Goal: Task Accomplishment & Management: Manage account settings

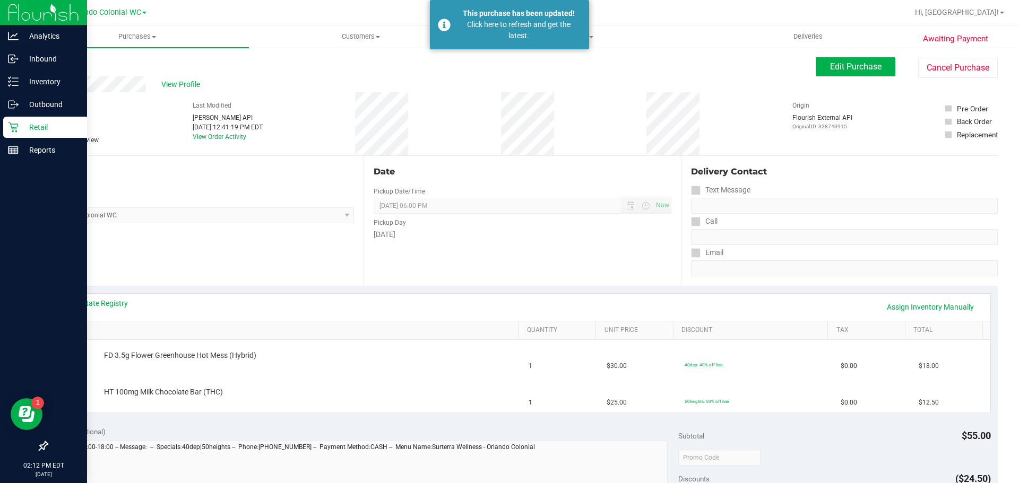
click at [22, 119] on div "Retail" at bounding box center [45, 127] width 84 height 21
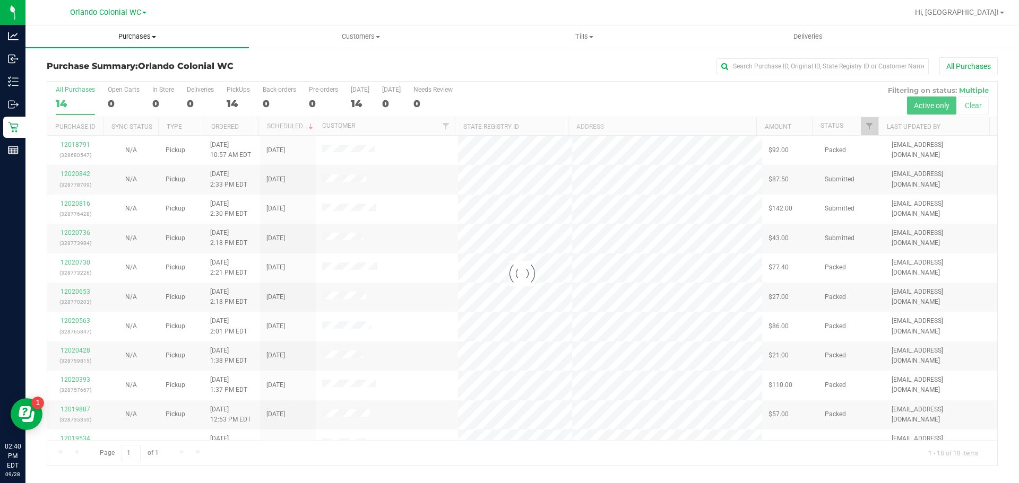
click at [137, 39] on span "Purchases" at bounding box center [136, 37] width 223 height 10
click at [97, 77] on li "Fulfillment" at bounding box center [136, 77] width 223 height 13
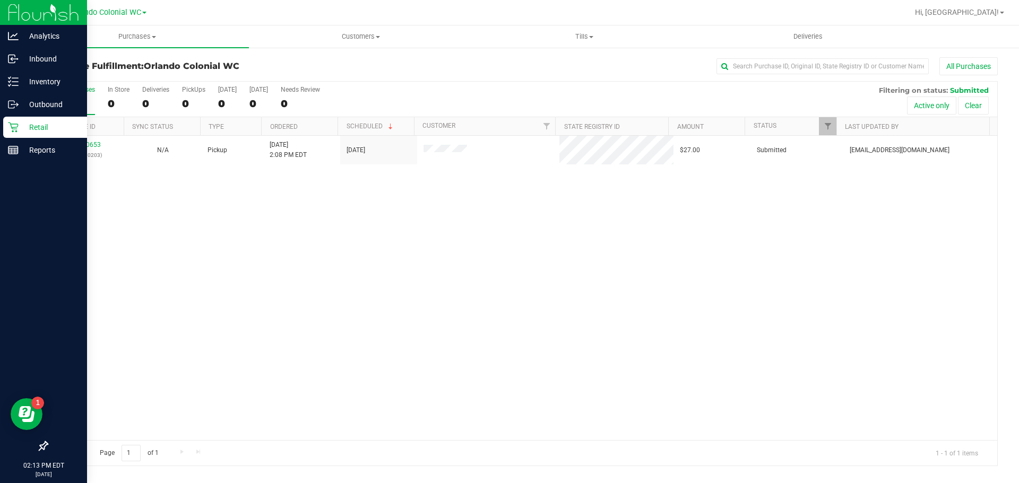
drag, startPoint x: 15, startPoint y: 135, endPoint x: 25, endPoint y: 134, distance: 9.6
click at [16, 135] on div "Retail" at bounding box center [45, 127] width 84 height 21
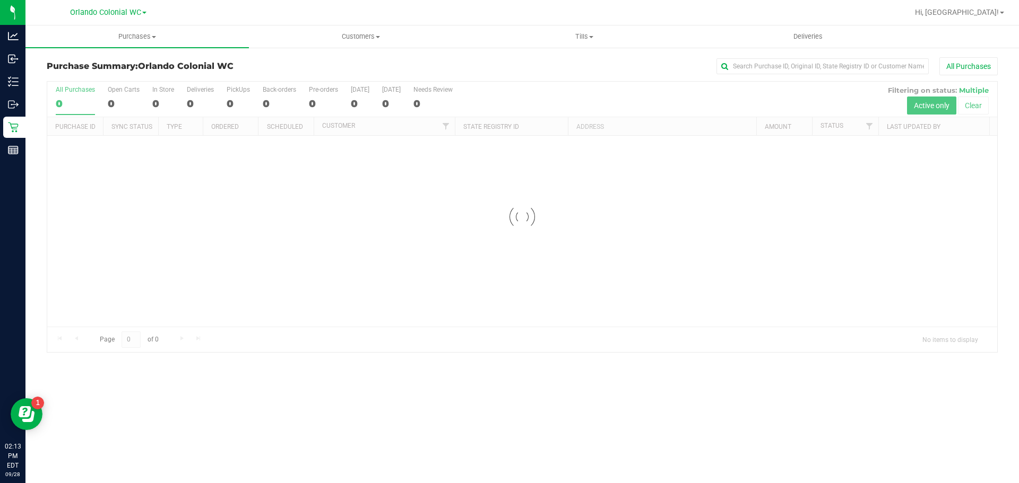
click at [964, 109] on div at bounding box center [522, 217] width 950 height 271
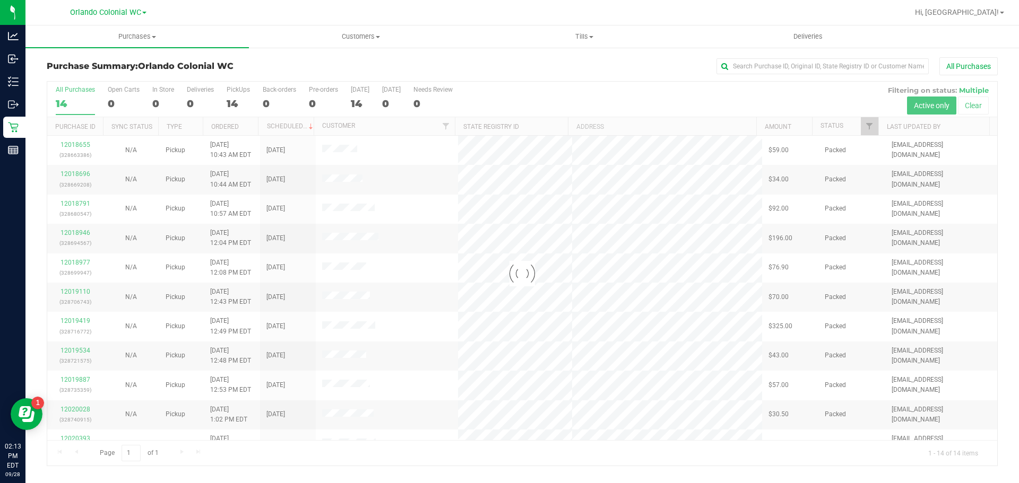
click at [964, 109] on div at bounding box center [522, 274] width 950 height 384
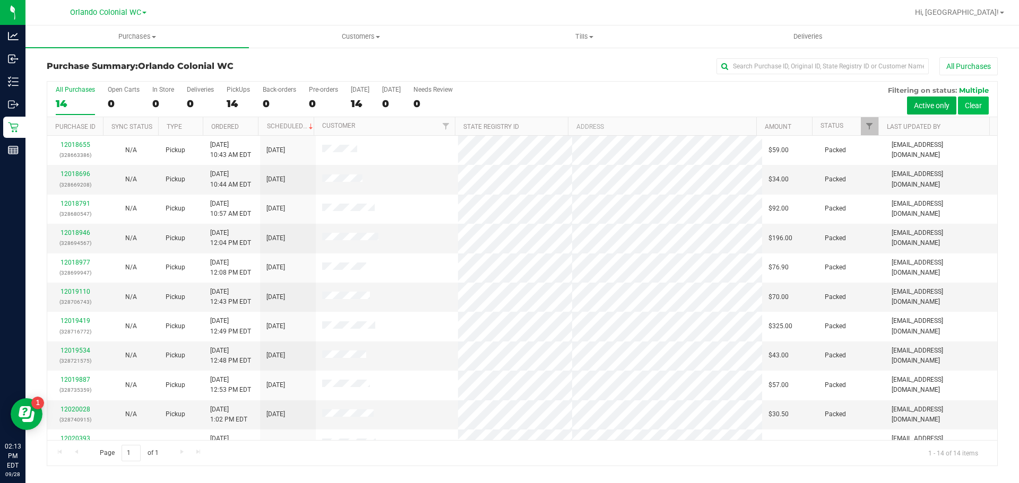
click at [962, 103] on button "Clear" at bounding box center [973, 106] width 31 height 18
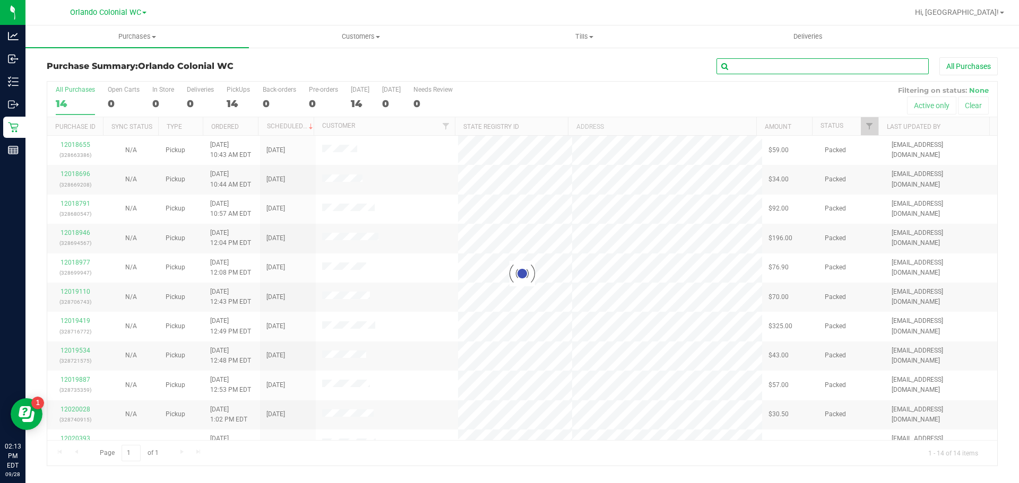
click at [753, 67] on input "text" at bounding box center [822, 66] width 212 height 16
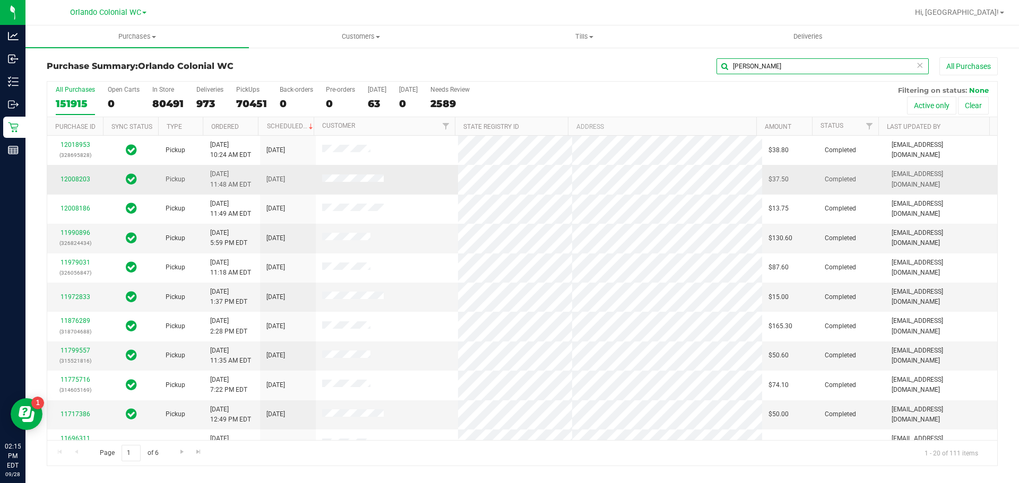
type input "desiree"
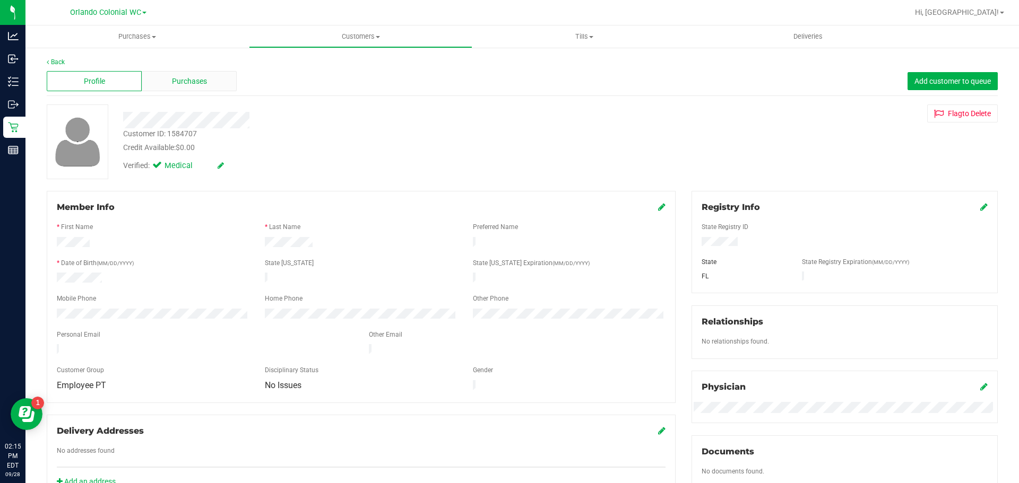
click at [207, 88] on div "Purchases" at bounding box center [189, 81] width 95 height 20
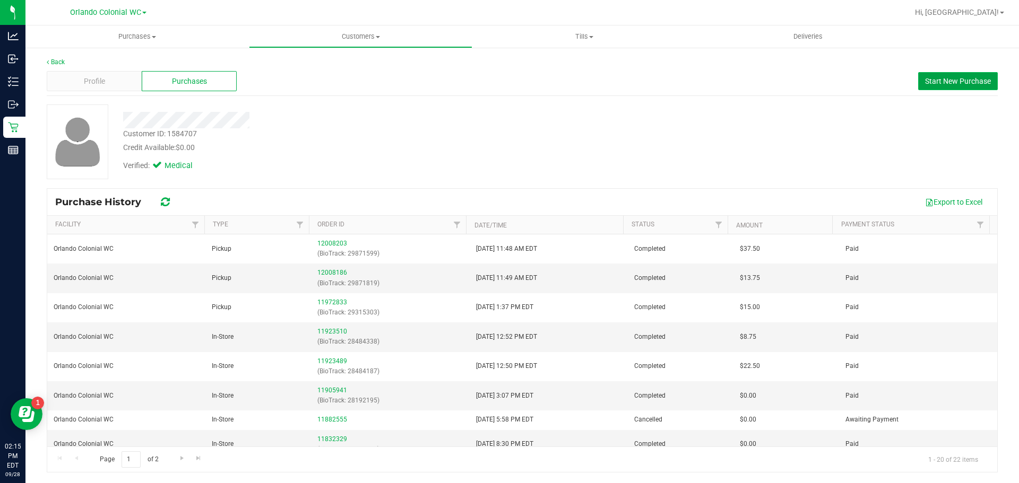
click at [958, 86] on button "Start New Purchase" at bounding box center [958, 81] width 80 height 18
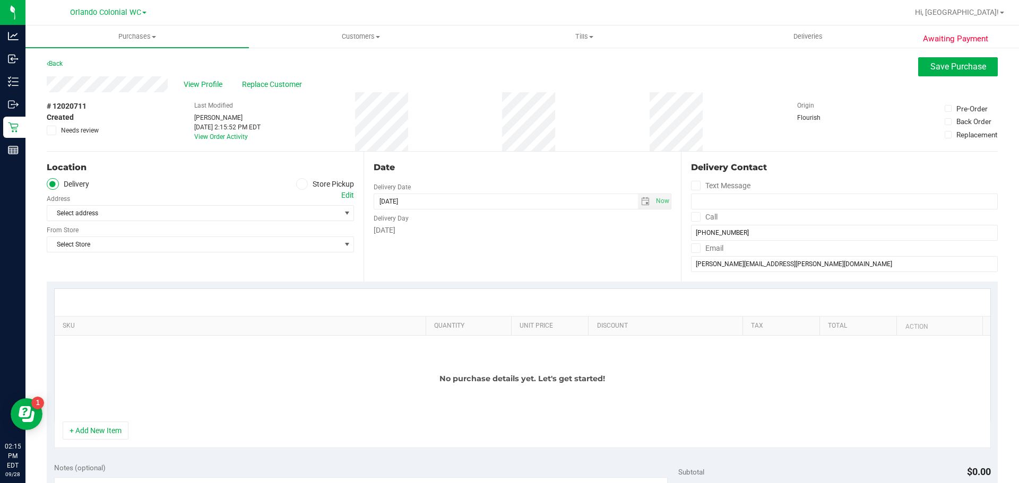
click at [302, 189] on label "Store Pickup" at bounding box center [325, 184] width 58 height 12
click at [0, 0] on input "Store Pickup" at bounding box center [0, 0] width 0 height 0
click at [288, 203] on div "Store" at bounding box center [200, 197] width 307 height 15
click at [284, 204] on div "Store" at bounding box center [200, 197] width 307 height 15
click at [283, 204] on div "Store" at bounding box center [200, 197] width 307 height 15
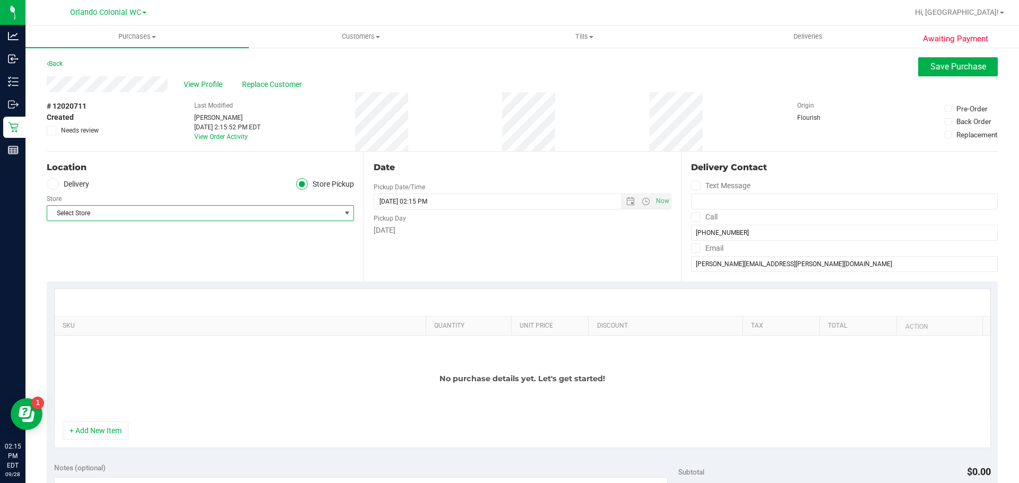
drag, startPoint x: 280, startPoint y: 209, endPoint x: 288, endPoint y: 215, distance: 10.6
click at [279, 209] on span "Select Store" at bounding box center [193, 213] width 293 height 15
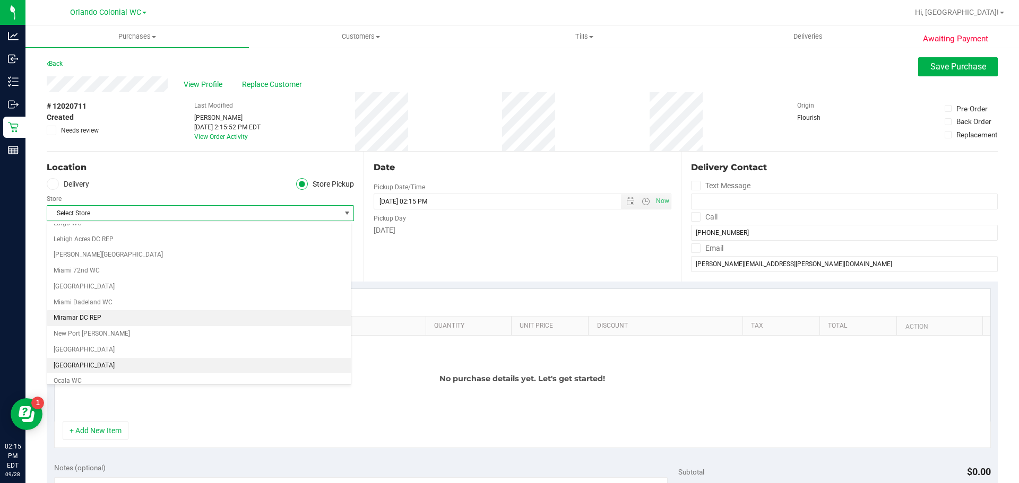
scroll to position [371, 0]
click at [110, 365] on li "Orlando Colonial WC" at bounding box center [198, 365] width 303 height 16
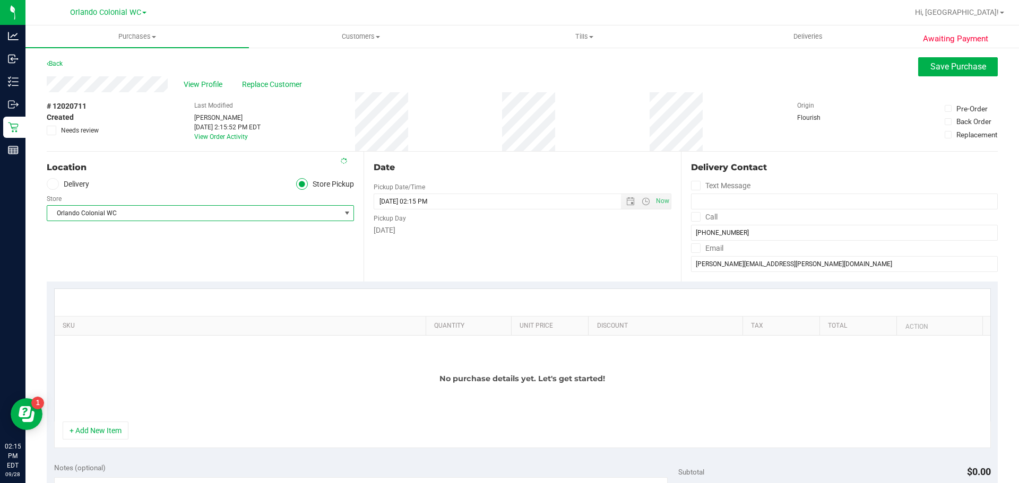
click at [188, 299] on div at bounding box center [522, 302] width 935 height 27
click at [114, 423] on button "+ Add New Item" at bounding box center [96, 431] width 66 height 18
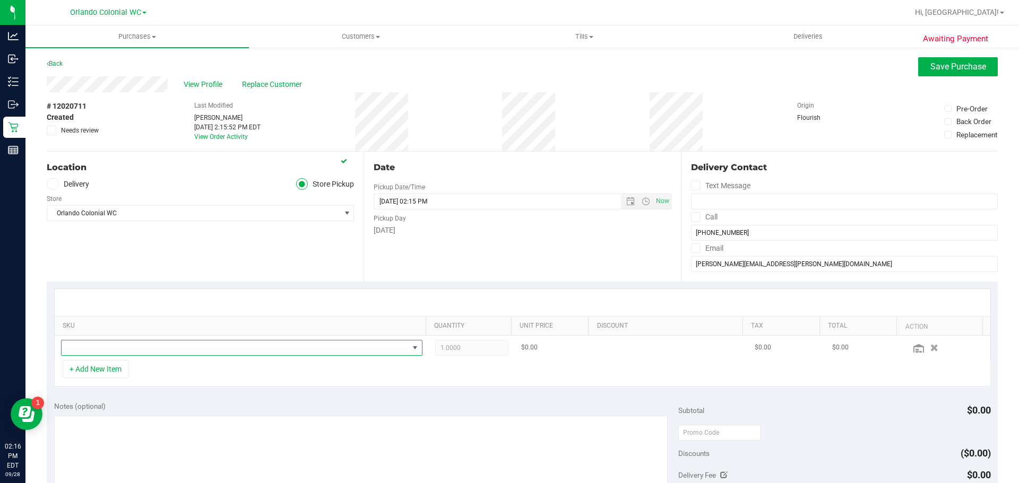
click at [166, 349] on span "NO DATA FOUND" at bounding box center [235, 348] width 347 height 15
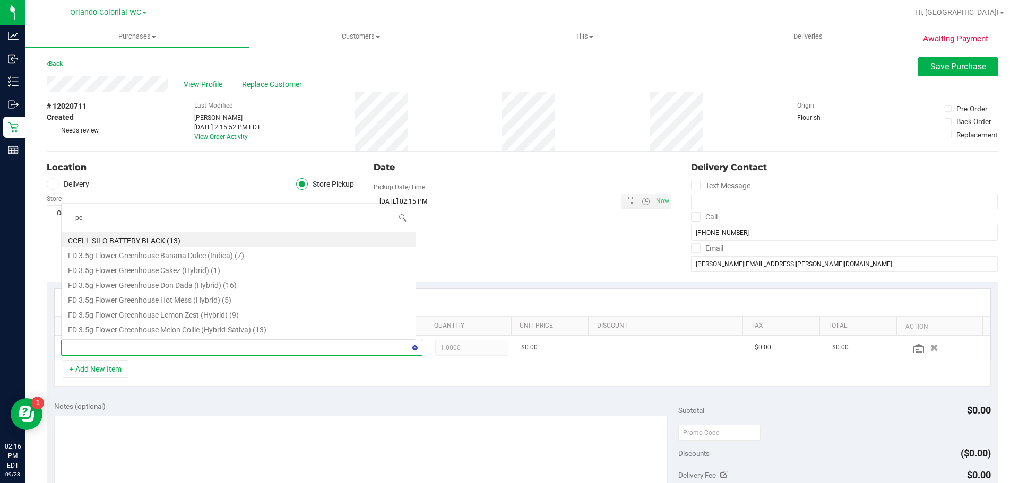
scroll to position [16, 352]
type input "peach"
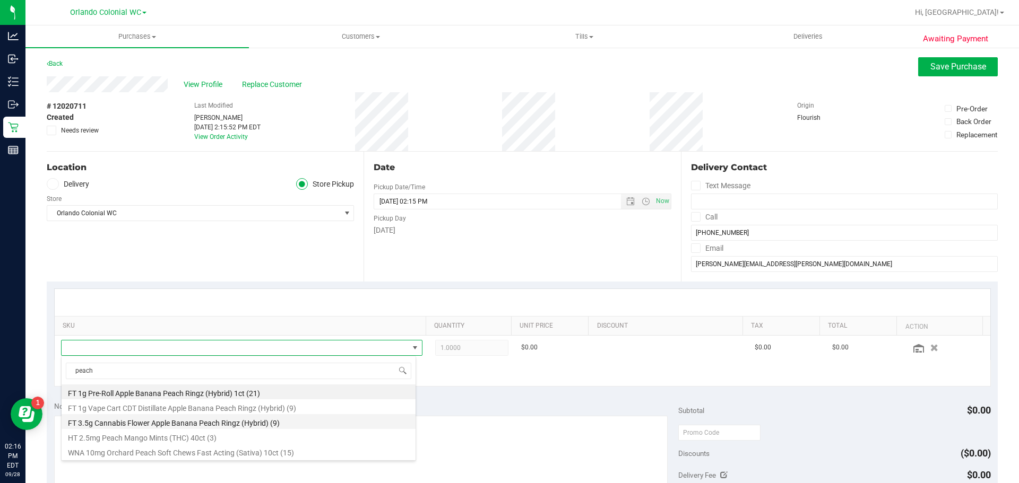
click at [285, 427] on li "FT 3.5g Cannabis Flower Apple Banana Peach Ringz (Hybrid) (9)" at bounding box center [239, 421] width 354 height 15
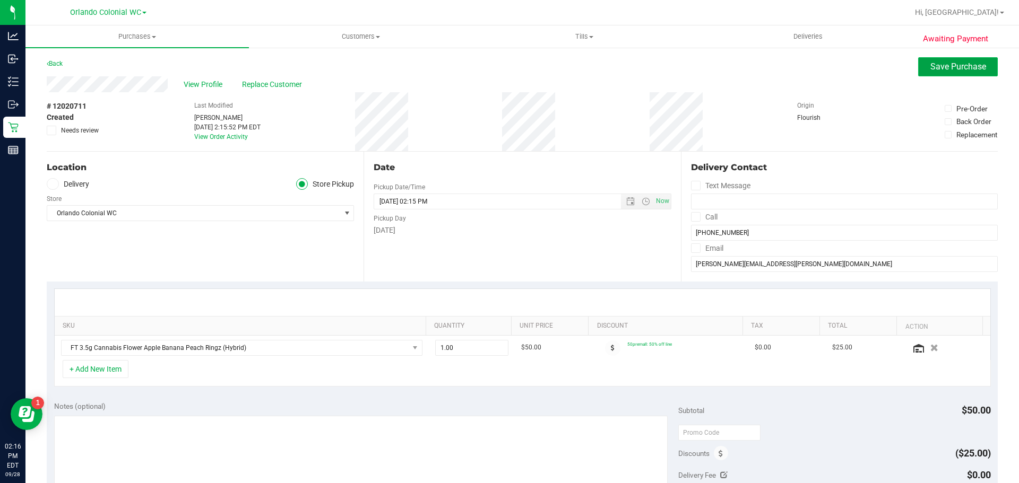
click at [945, 76] on button "Save Purchase" at bounding box center [958, 66] width 80 height 19
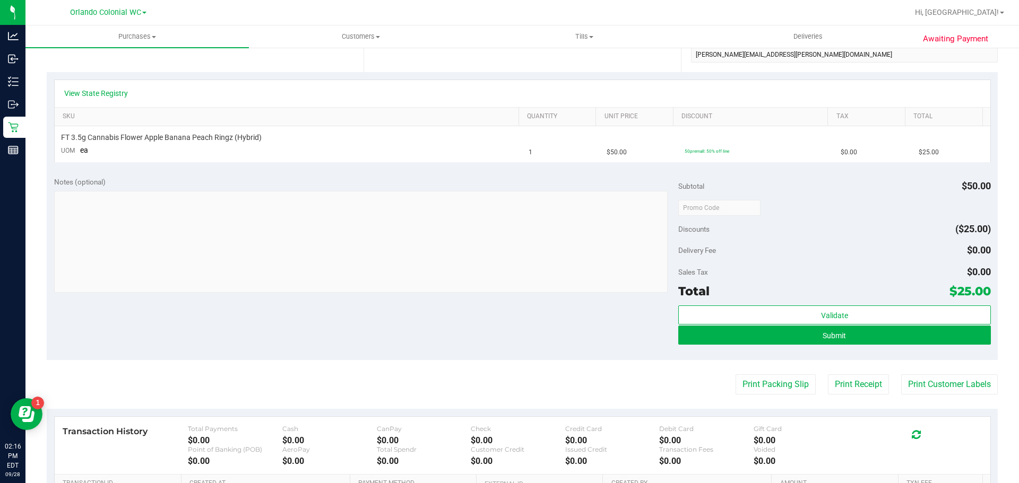
scroll to position [224, 0]
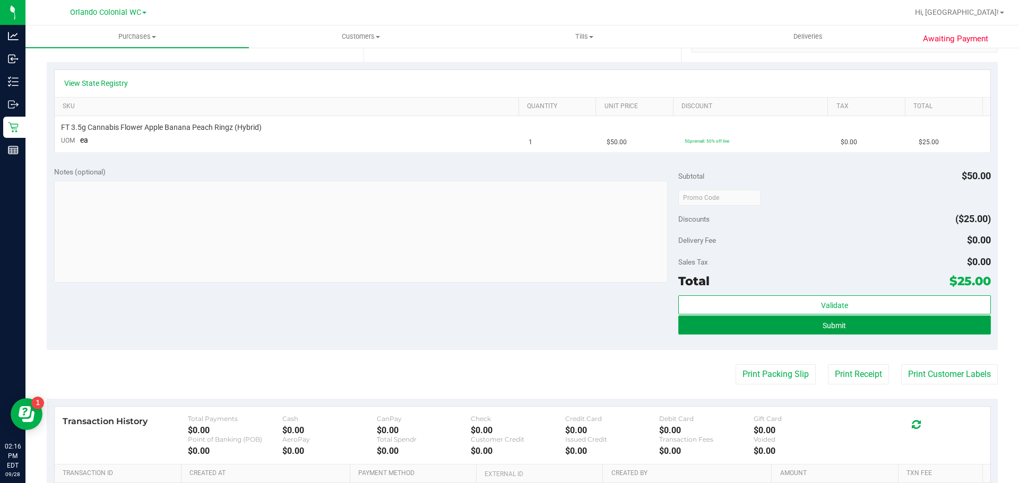
click at [740, 322] on button "Submit" at bounding box center [834, 325] width 312 height 19
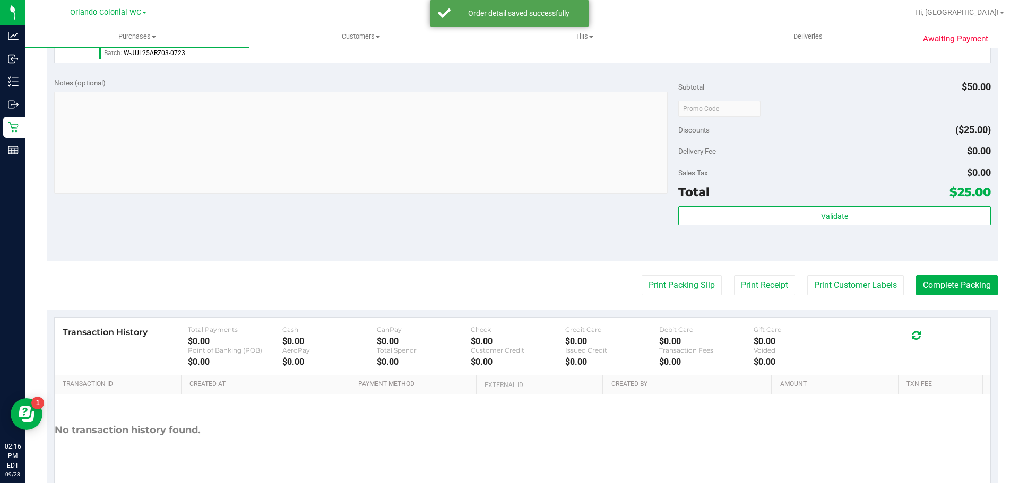
scroll to position [384, 0]
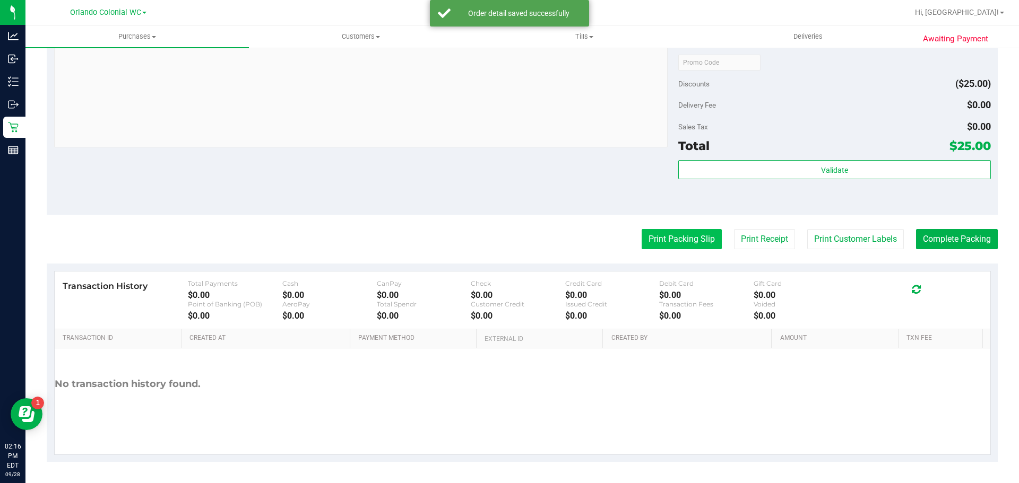
click at [668, 242] on button "Print Packing Slip" at bounding box center [681, 239] width 80 height 20
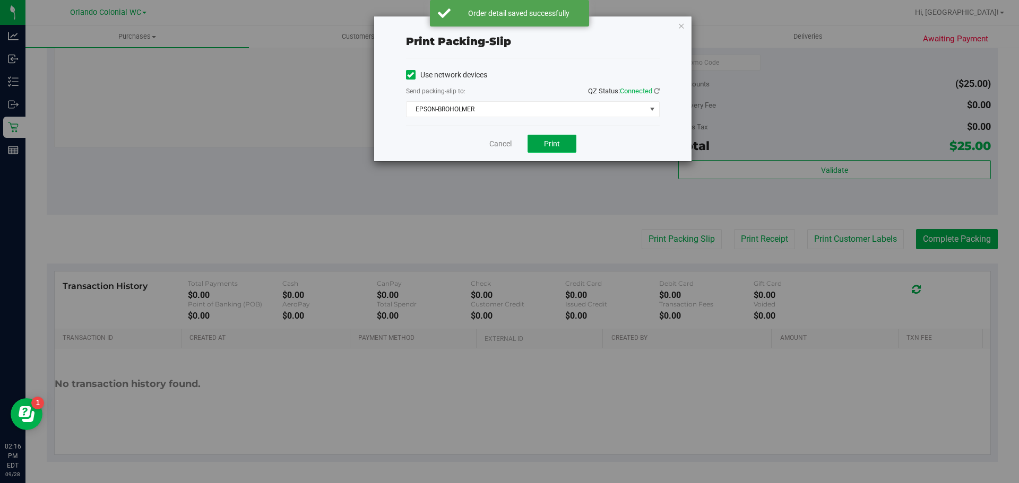
click at [534, 150] on button "Print" at bounding box center [551, 144] width 49 height 18
click at [492, 145] on link "Cancel" at bounding box center [500, 143] width 22 height 11
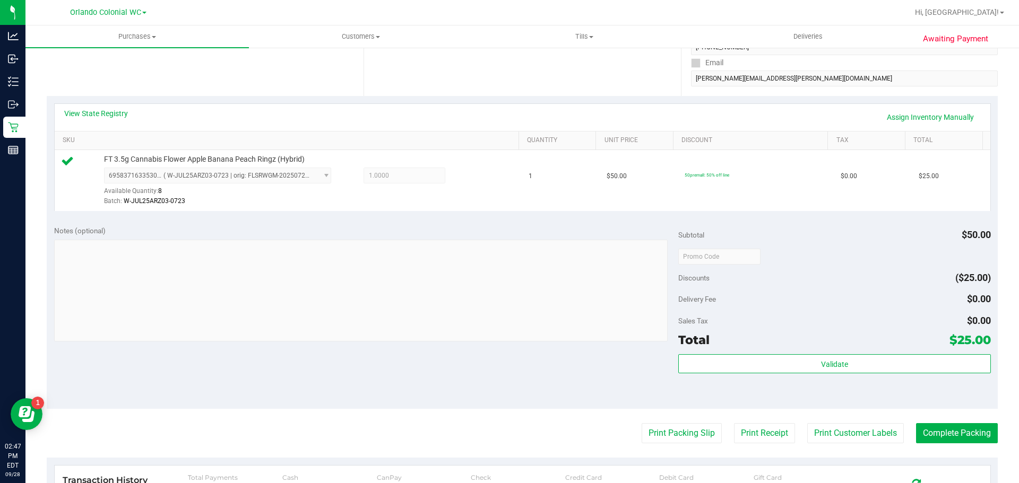
scroll to position [318, 0]
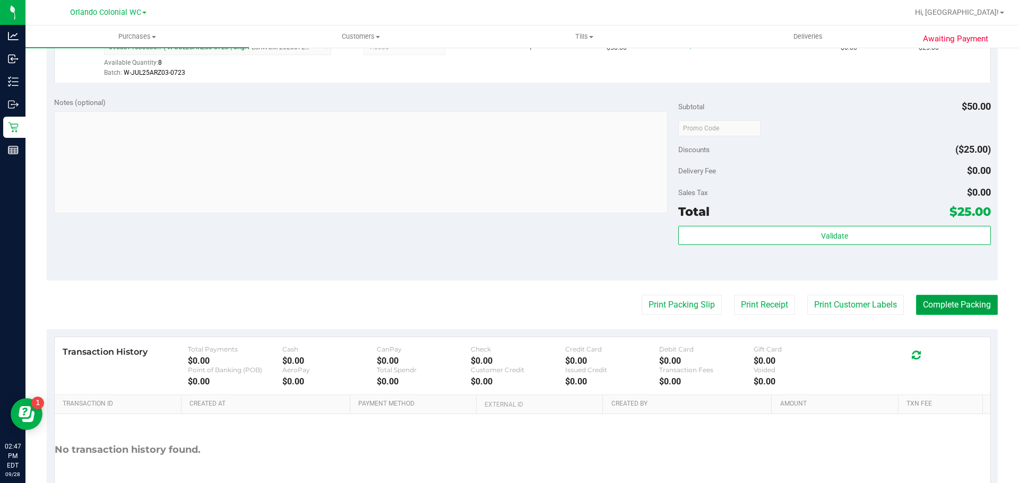
click at [968, 301] on button "Complete Packing" at bounding box center [957, 305] width 82 height 20
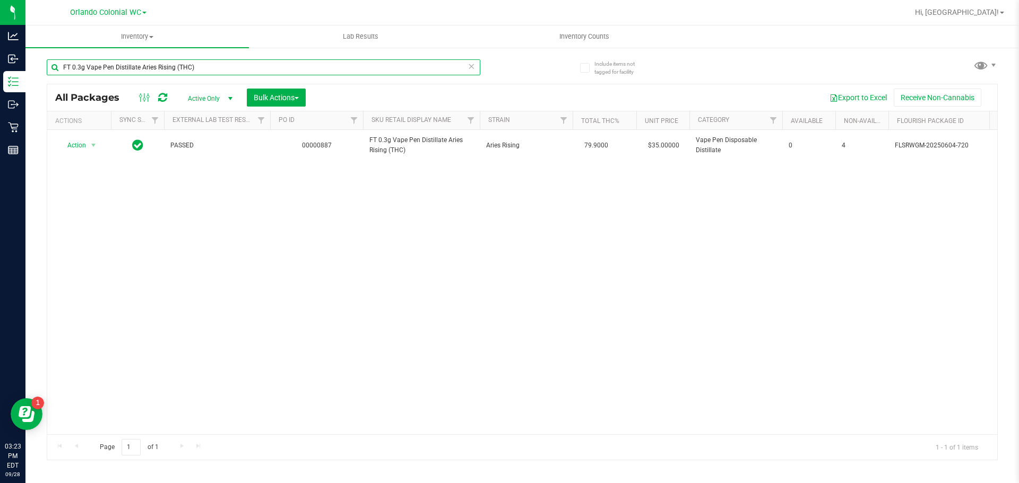
click at [220, 66] on input "FT 0.3g Vape Pen Distillate Aries Rising (THC)" at bounding box center [263, 67] width 433 height 16
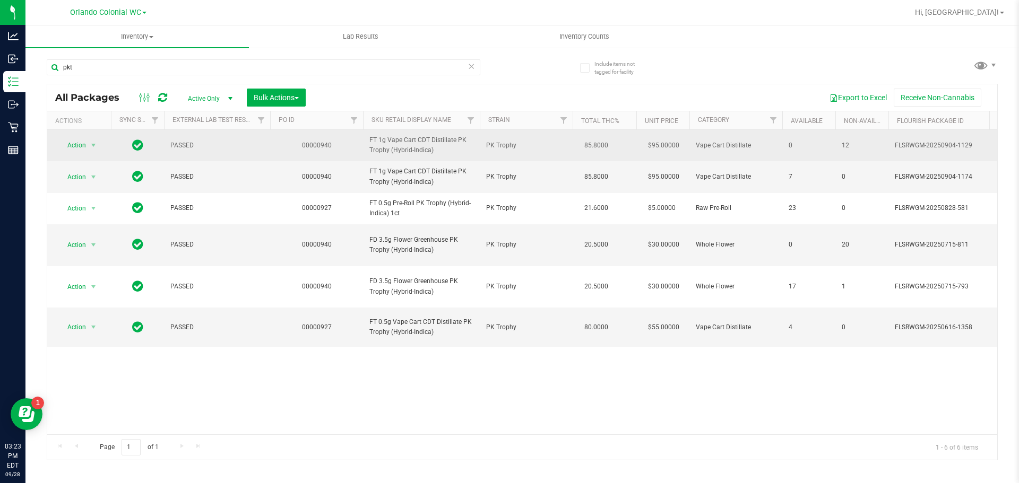
click at [422, 145] on span "FT 1g Vape Cart CDT Distillate PK Trophy (Hybrid-Indica)" at bounding box center [421, 145] width 104 height 20
copy tr "FT 1g Vape Cart CDT Distillate PK Trophy (Hybrid-Indica)"
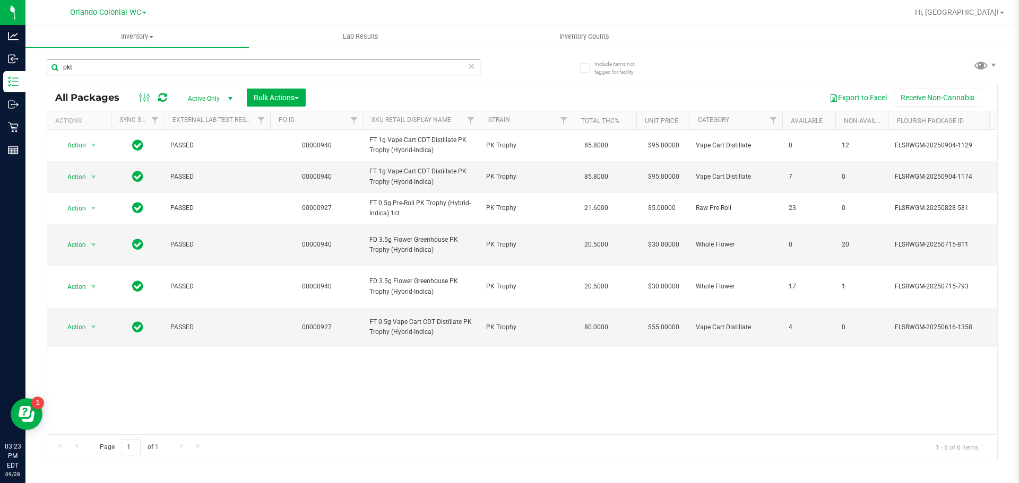
click at [403, 56] on div "pkt" at bounding box center [284, 67] width 475 height 34
click at [404, 62] on input "pkt" at bounding box center [263, 67] width 433 height 16
paste input "FT 1g Vape Cart CDT Distillate PK Trophy (Hybrid-Indica)"
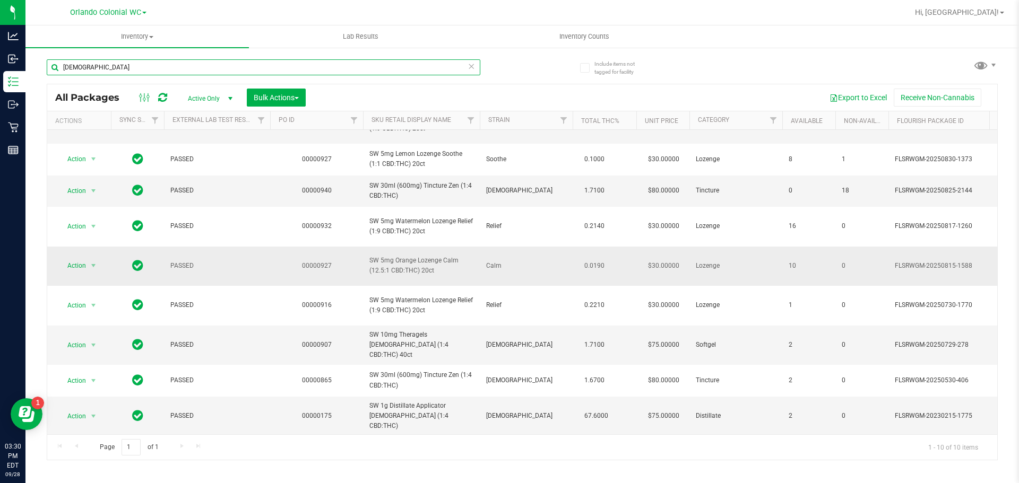
scroll to position [74, 0]
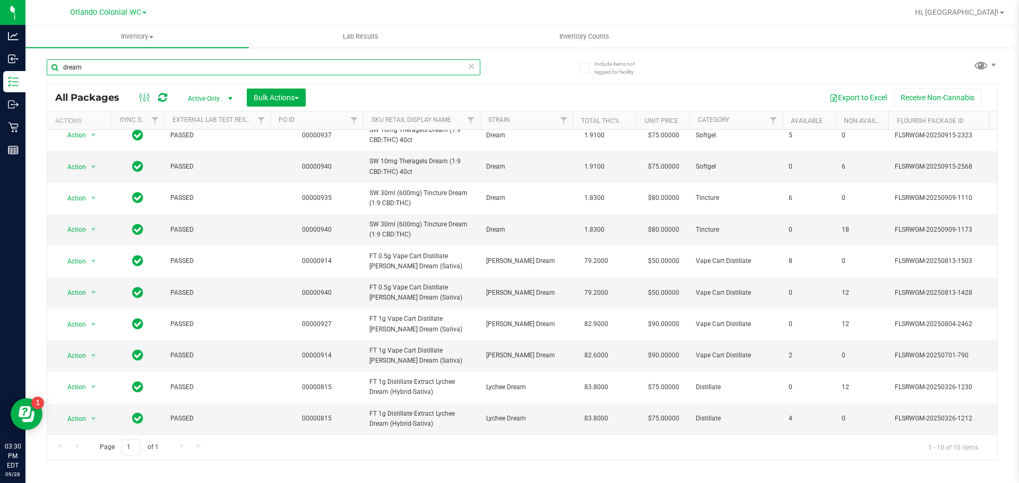
scroll to position [18, 0]
type input "d"
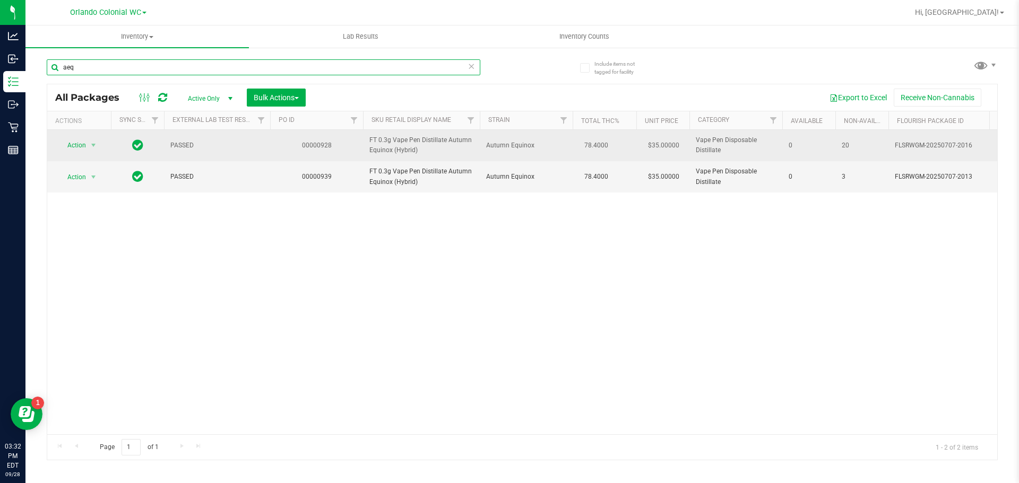
type input "aeq"
click at [80, 144] on span "Action" at bounding box center [72, 145] width 29 height 15
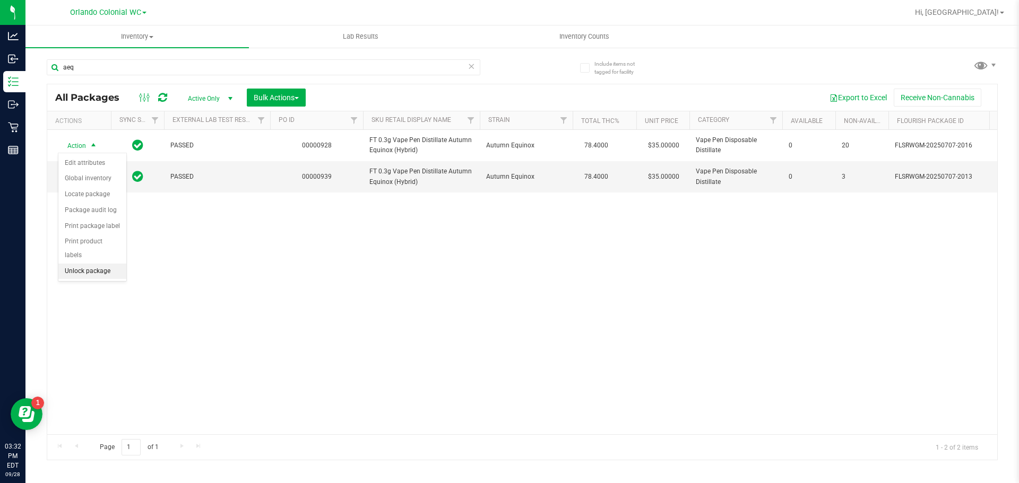
click at [107, 264] on li "Unlock package" at bounding box center [92, 272] width 68 height 16
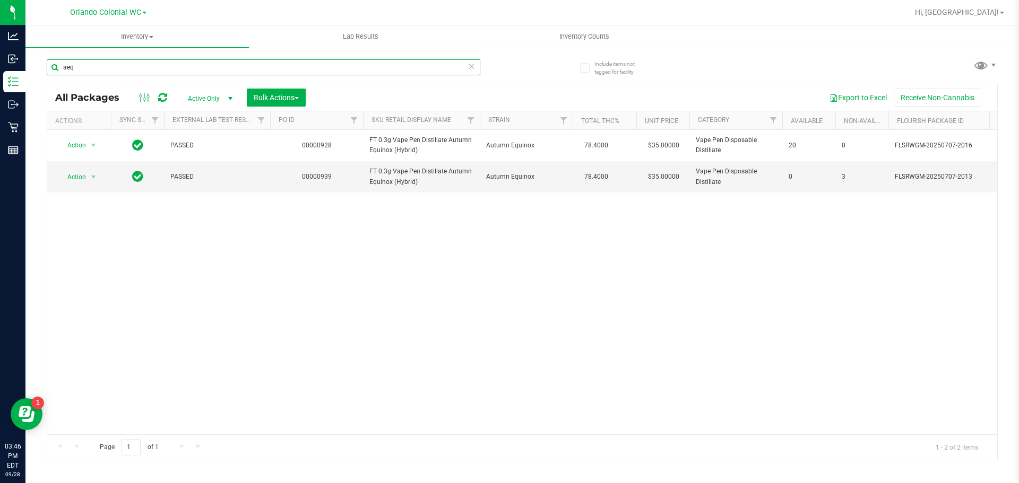
click at [194, 72] on input "aeq" at bounding box center [263, 67] width 433 height 16
paste input "FT 0.5g Pre-Roll Fried Ice Cream (Hybrid) 1ct"
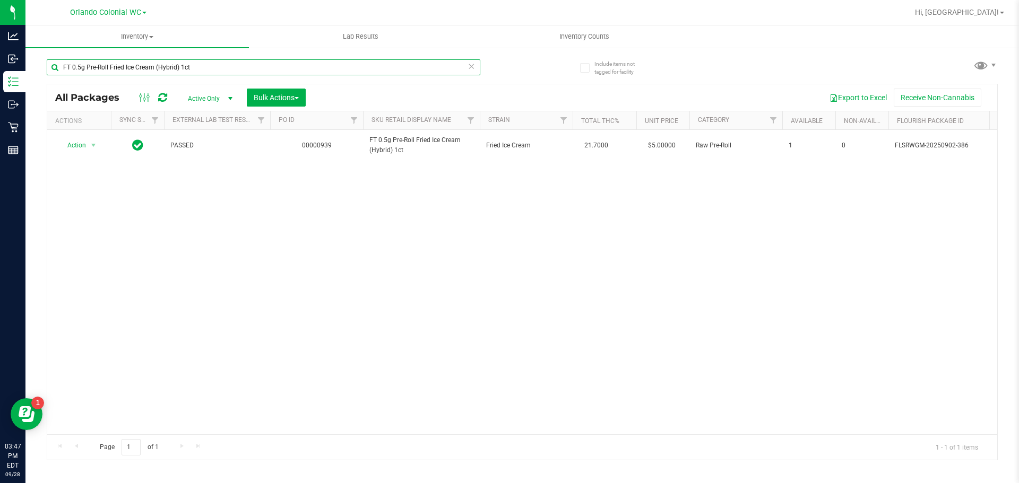
click at [228, 64] on input "FT 0.5g Pre-Roll Fried Ice Cream (Hybrid) 1ct" at bounding box center [263, 67] width 433 height 16
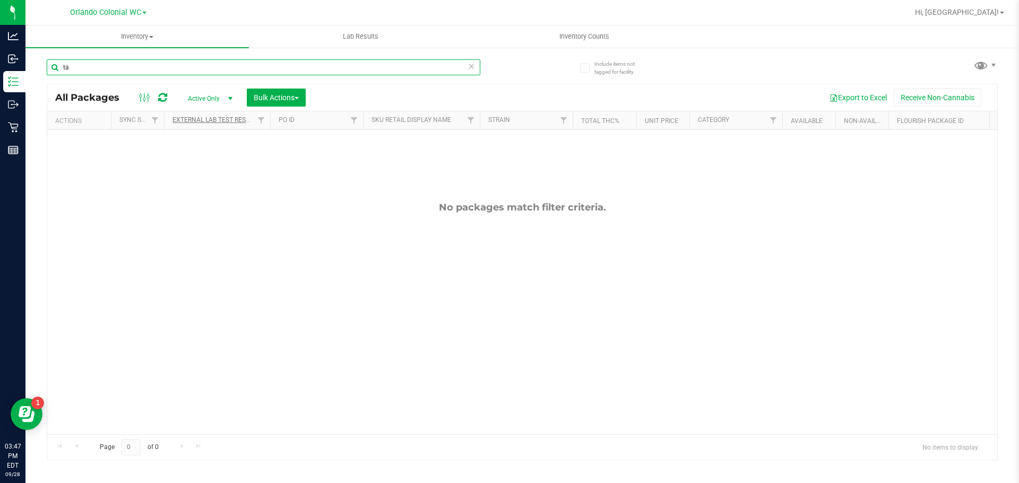
type input "t"
type input "tang"
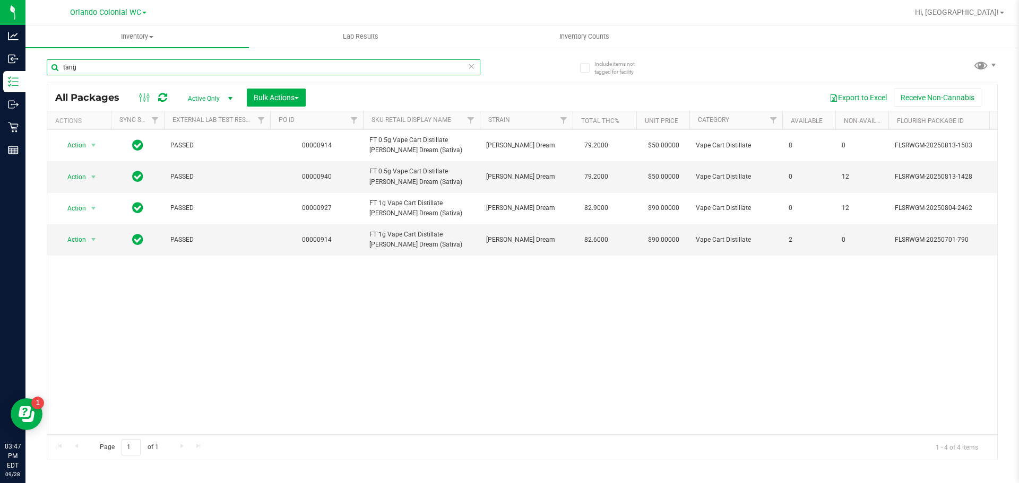
click at [150, 66] on input "tang" at bounding box center [263, 67] width 433 height 16
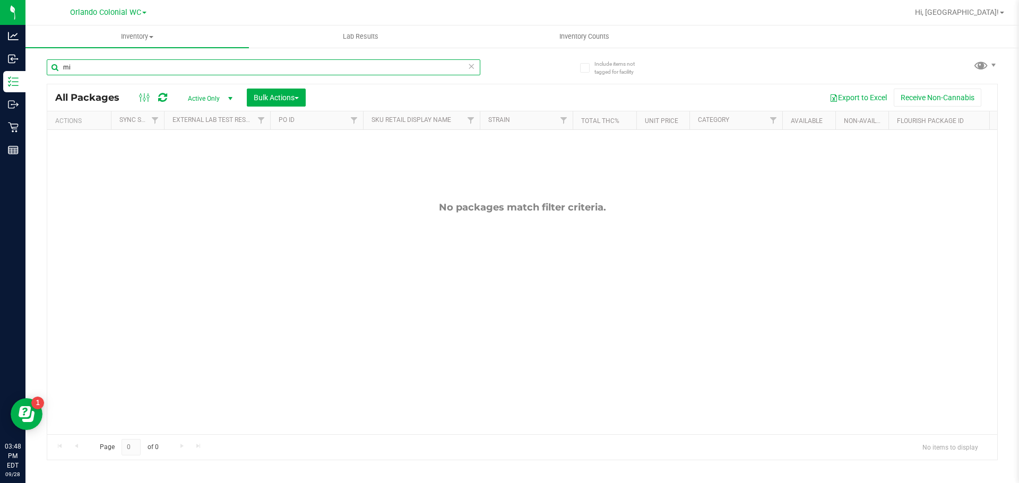
type input "m"
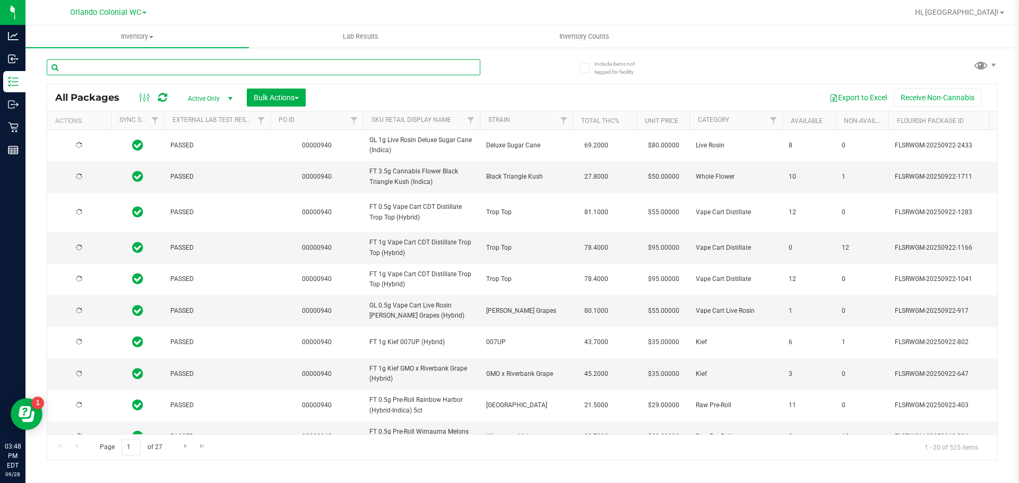
click at [103, 65] on input "text" at bounding box center [263, 67] width 433 height 16
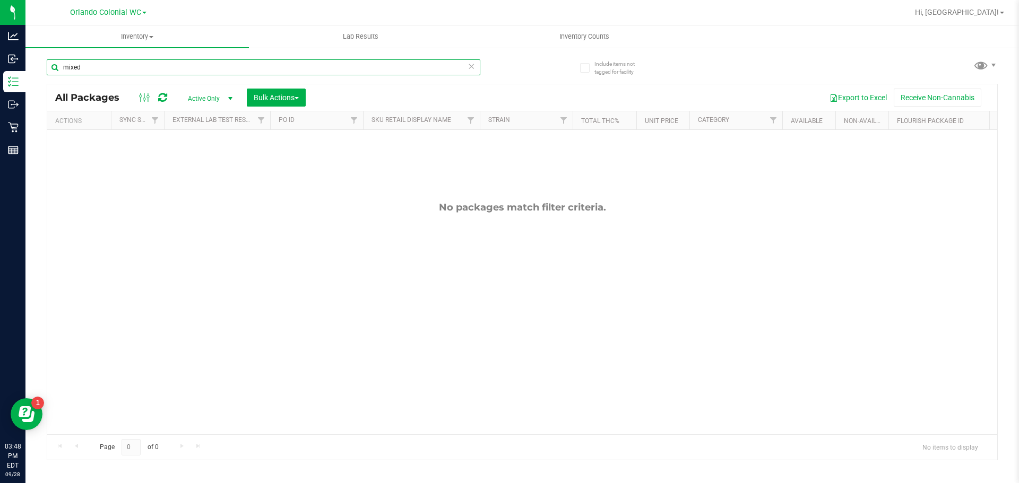
click at [203, 65] on input "mixed" at bounding box center [263, 67] width 433 height 16
click at [202, 65] on input "mixed" at bounding box center [263, 67] width 433 height 16
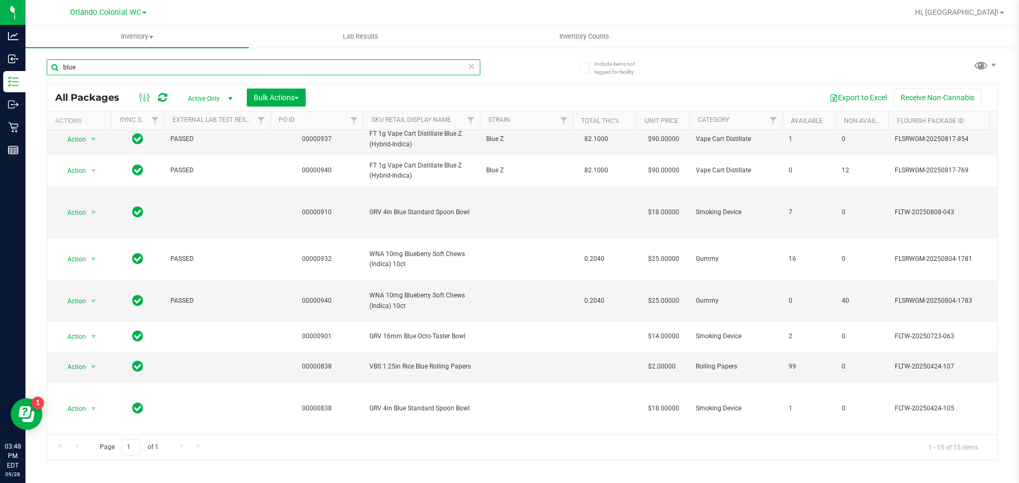
scroll to position [265, 0]
type input "blue"
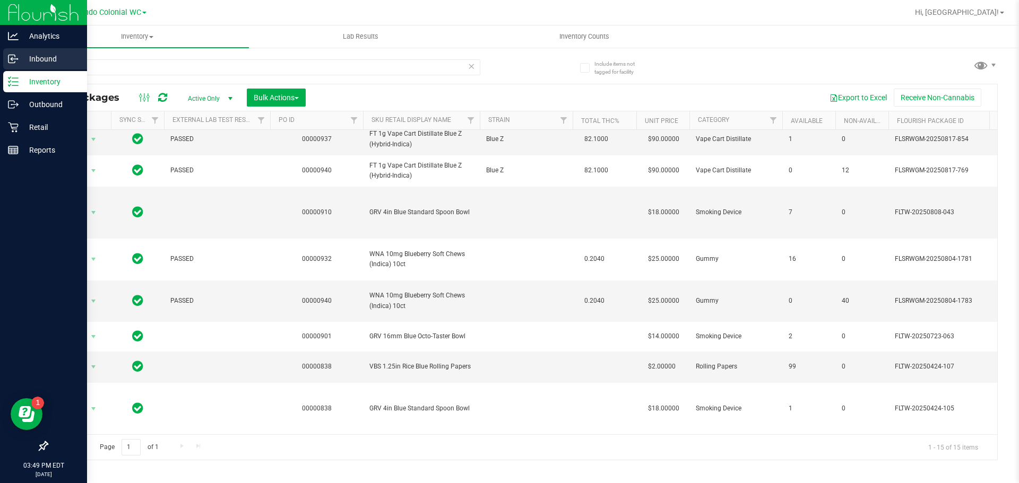
click at [18, 59] on circle at bounding box center [17, 59] width 2 height 2
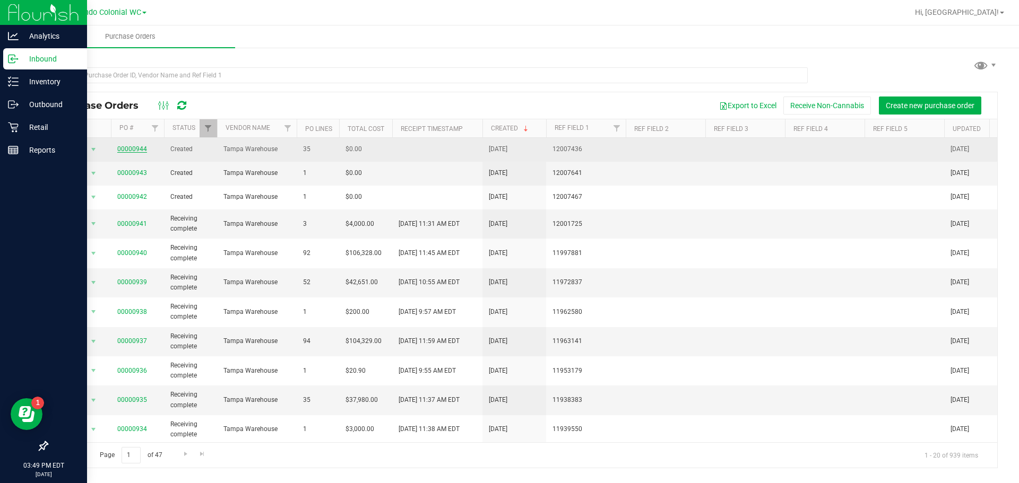
click at [131, 150] on link "00000944" at bounding box center [132, 148] width 30 height 7
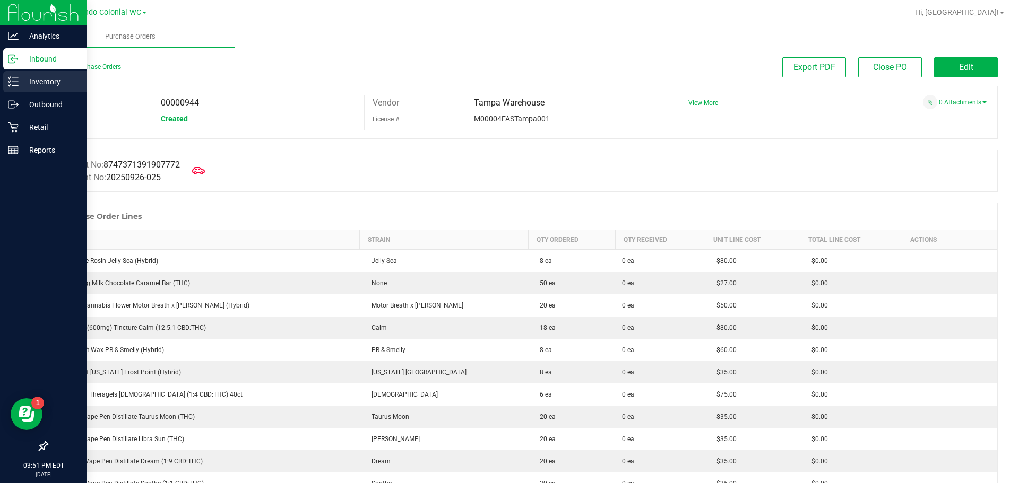
click at [22, 81] on p "Inventory" at bounding box center [51, 81] width 64 height 13
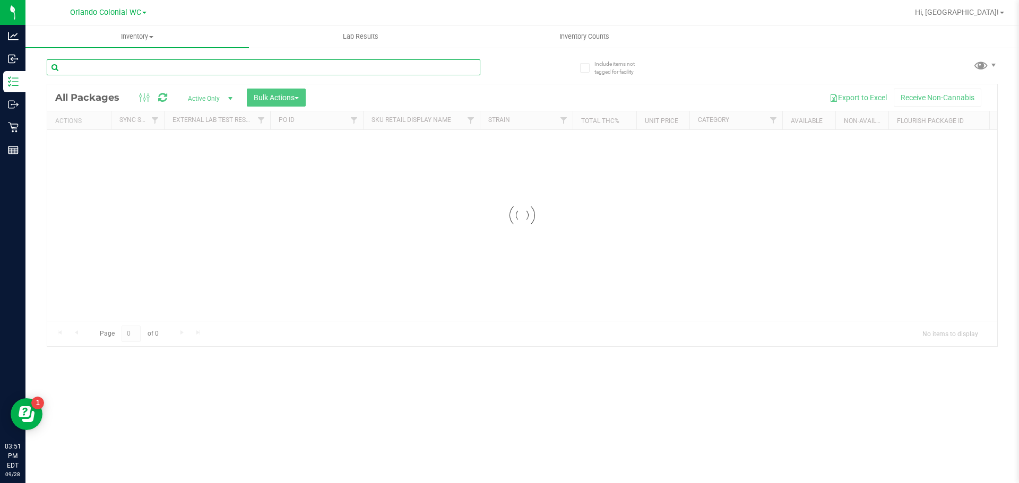
click at [138, 66] on input "text" at bounding box center [263, 67] width 433 height 16
paste input "FT 0.5g Pre-Roll Wimauma Melons (Sativa) 1ct"
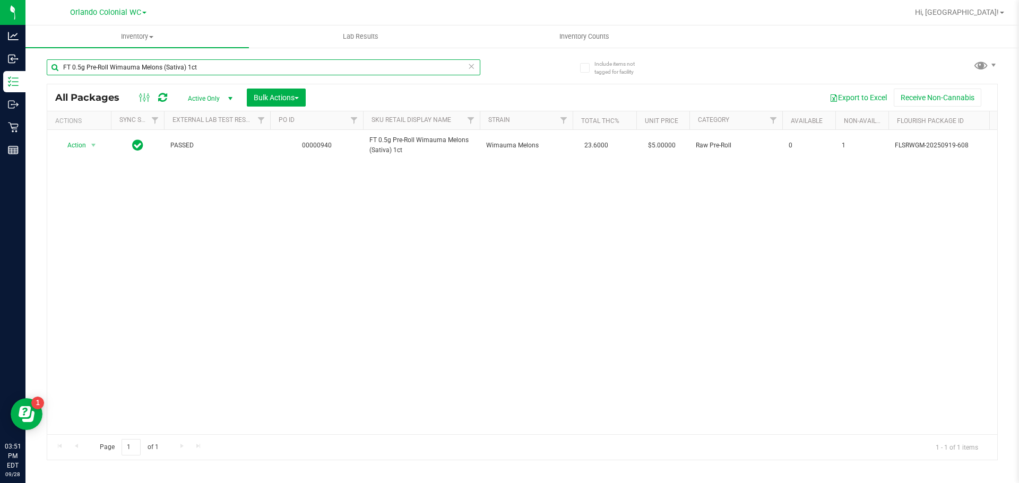
type input "FT 0.5g Pre-Roll Wimauma Melons (Sativa) 1ct"
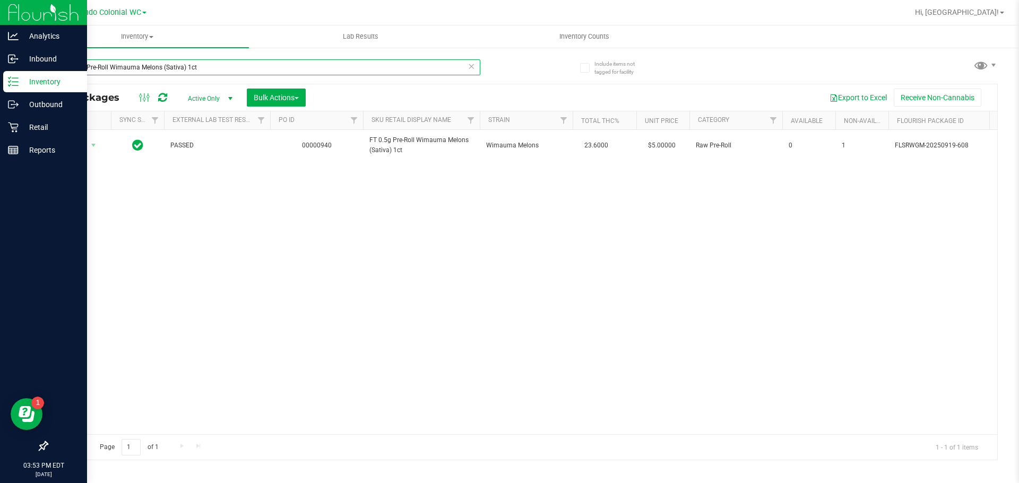
drag, startPoint x: 220, startPoint y: 67, endPoint x: 18, endPoint y: 84, distance: 202.8
click at [11, 83] on div "Analytics Inbound Inventory Outbound Retail Reports 03:53 PM EDT 09/28/2025 09/…" at bounding box center [509, 241] width 1019 height 483
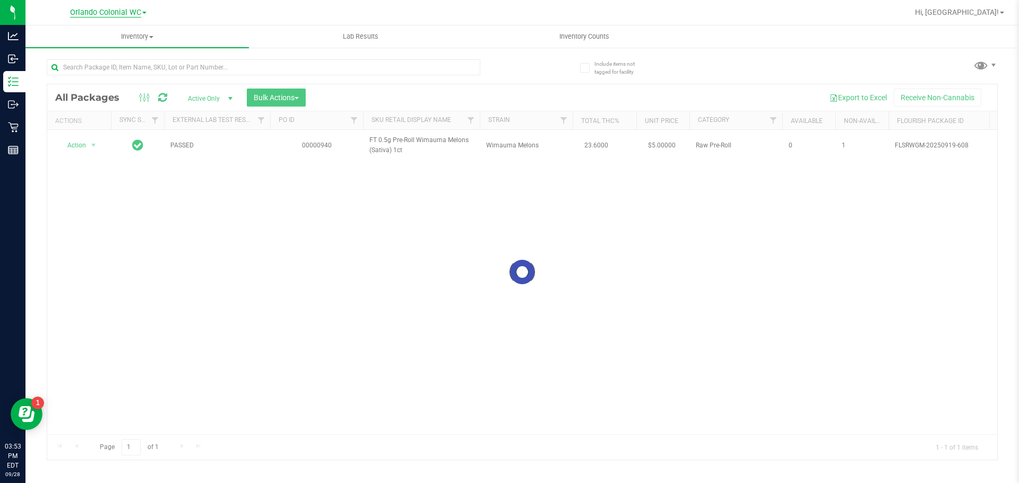
click at [136, 12] on span "Orlando Colonial WC" at bounding box center [105, 13] width 71 height 10
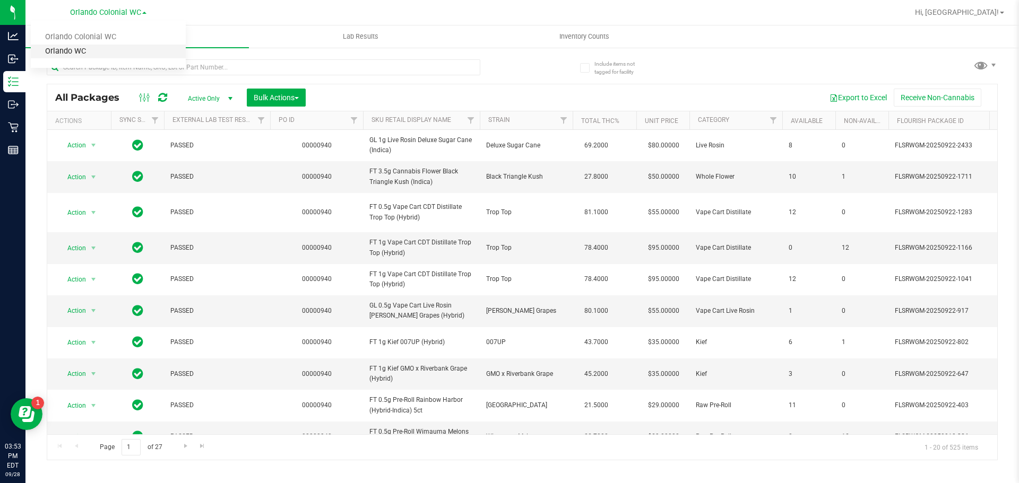
click at [86, 49] on link "Orlando WC" at bounding box center [108, 52] width 155 height 14
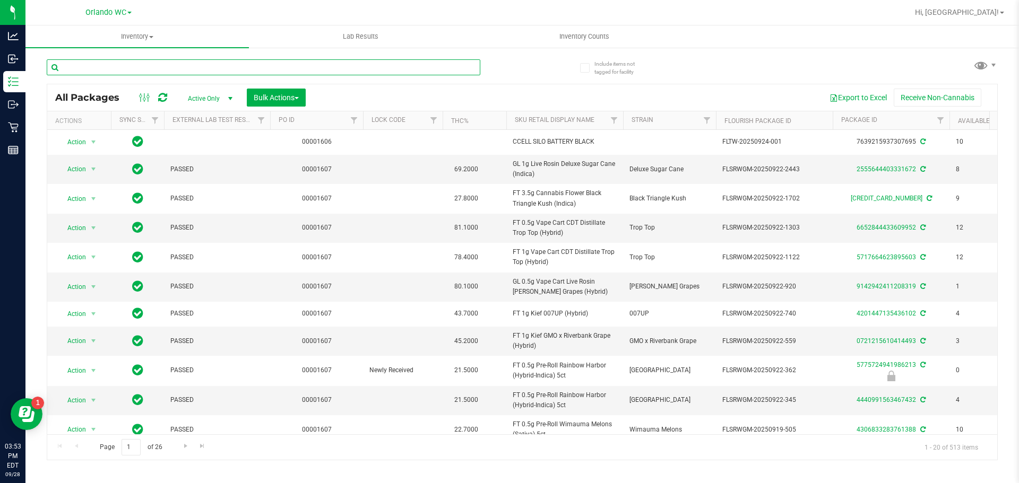
click at [180, 73] on input "text" at bounding box center [263, 67] width 433 height 16
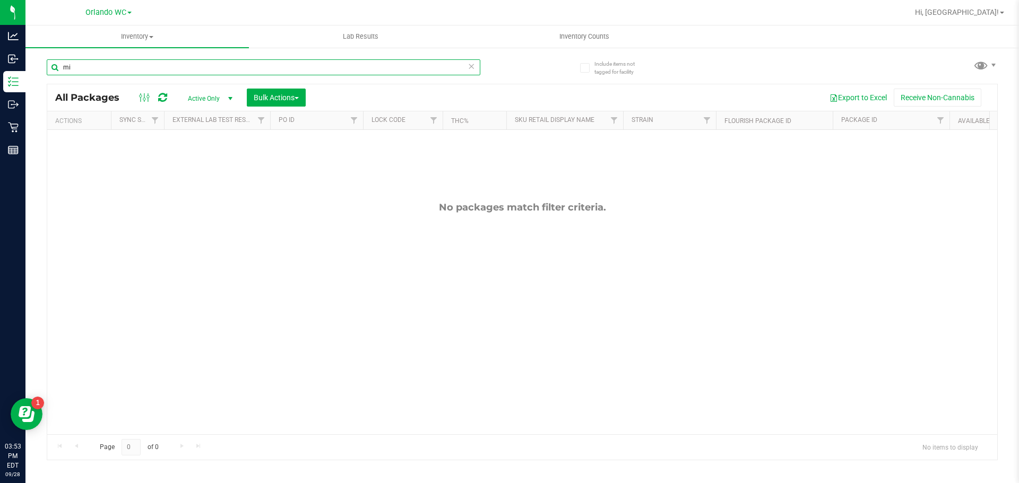
type input "m"
type input "t"
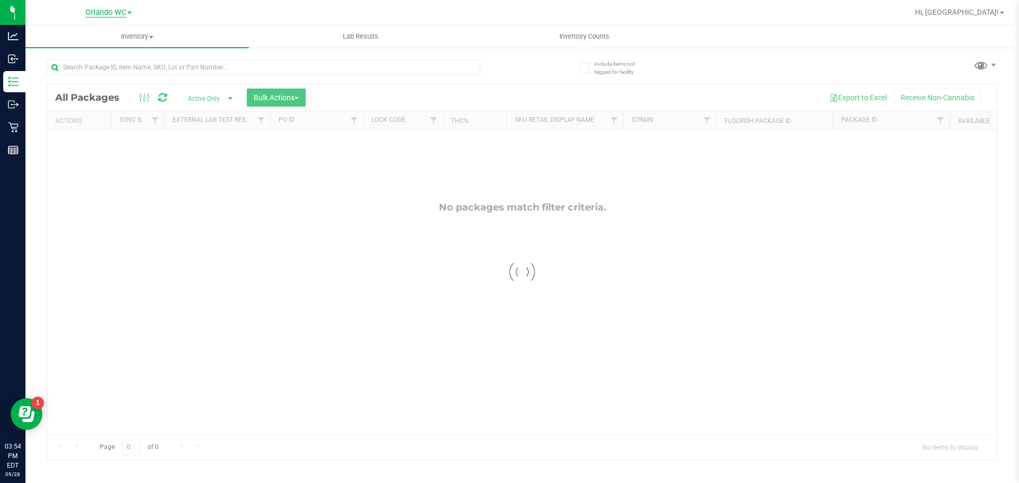
click at [119, 13] on span "Orlando WC" at bounding box center [105, 13] width 41 height 10
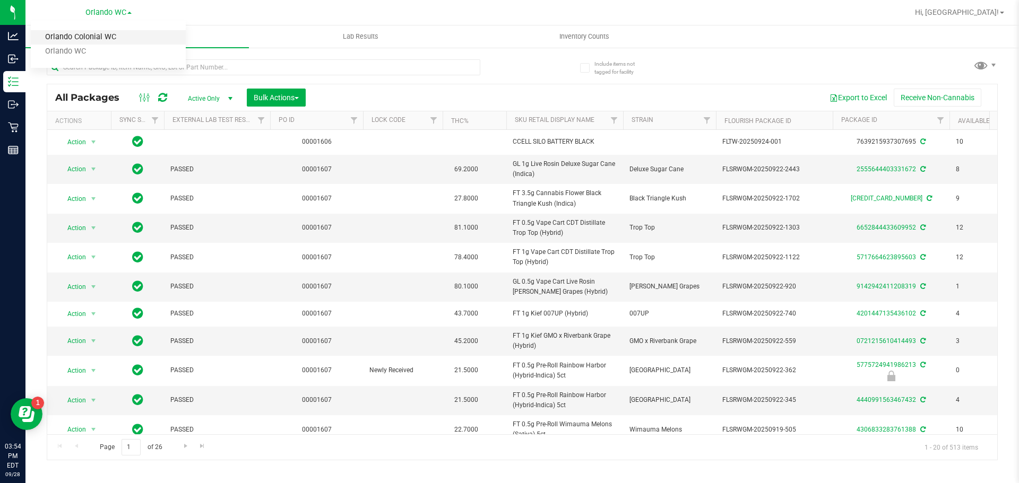
click at [108, 39] on link "Orlando Colonial WC" at bounding box center [108, 37] width 155 height 14
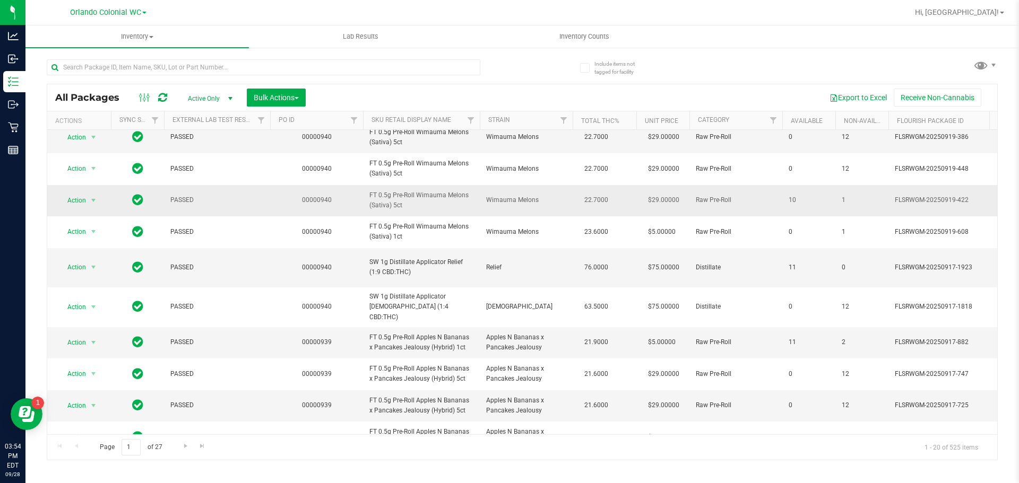
scroll to position [318, 0]
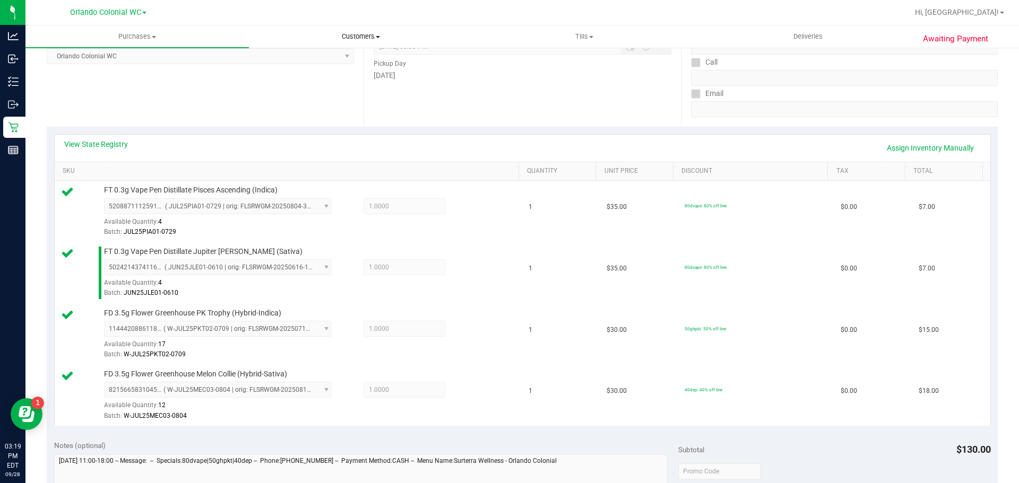
scroll to position [331, 0]
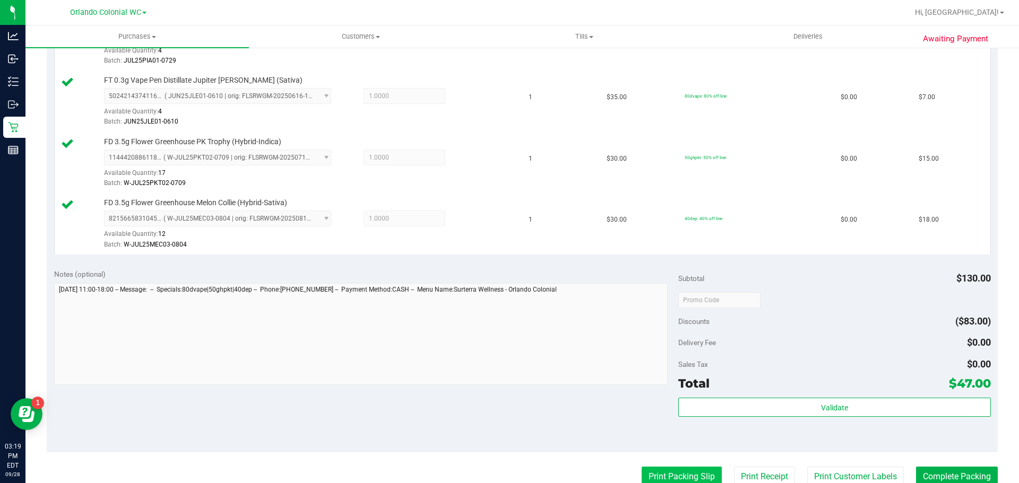
click at [666, 471] on button "Print Packing Slip" at bounding box center [681, 477] width 80 height 20
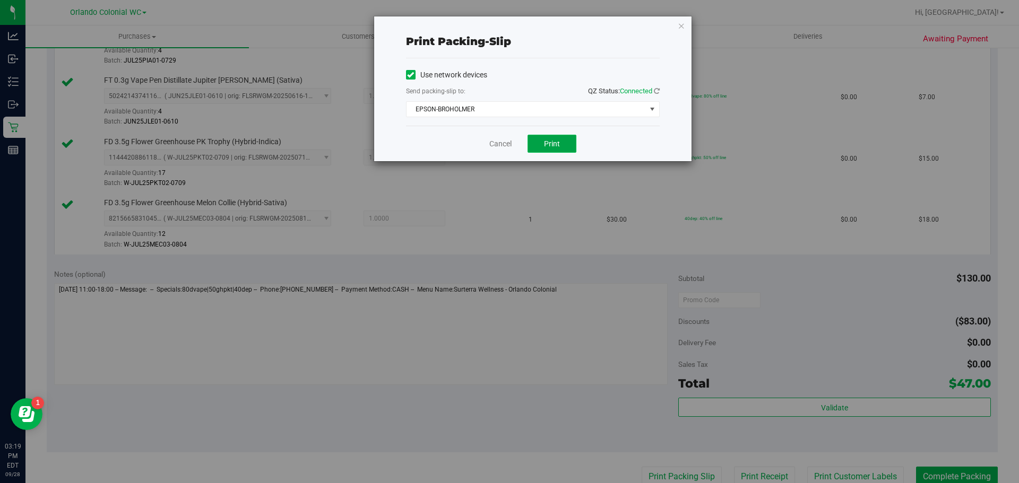
click at [554, 151] on button "Print" at bounding box center [551, 144] width 49 height 18
click at [500, 145] on link "Cancel" at bounding box center [500, 143] width 22 height 11
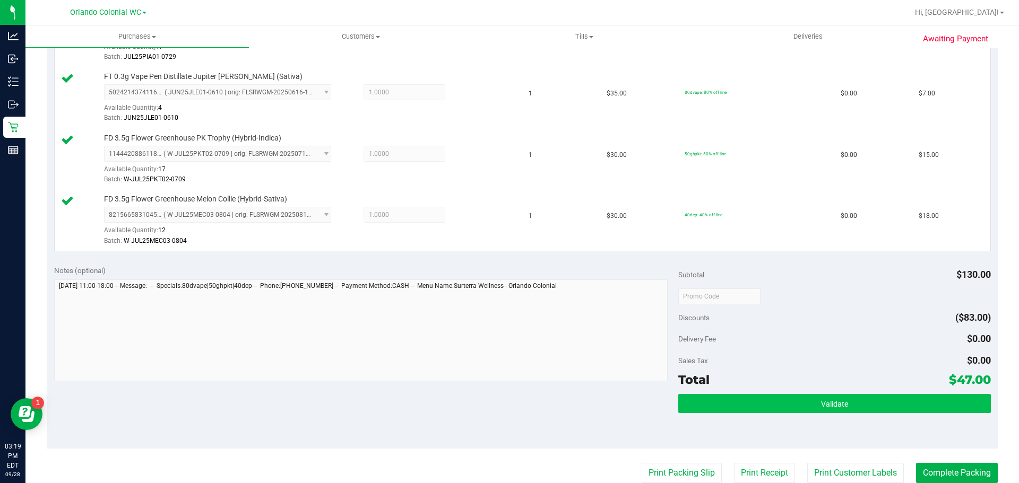
click at [779, 406] on button "Validate" at bounding box center [834, 403] width 312 height 19
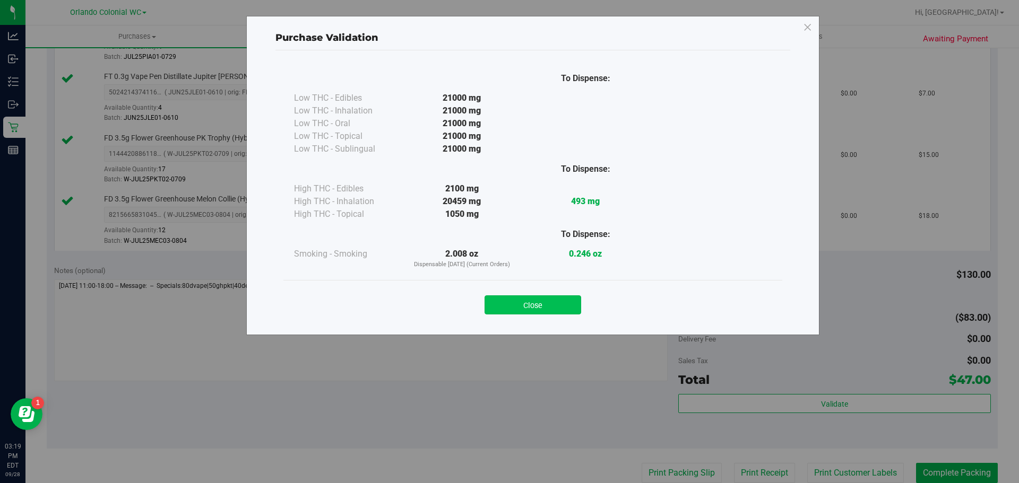
click at [535, 307] on button "Close" at bounding box center [532, 305] width 97 height 19
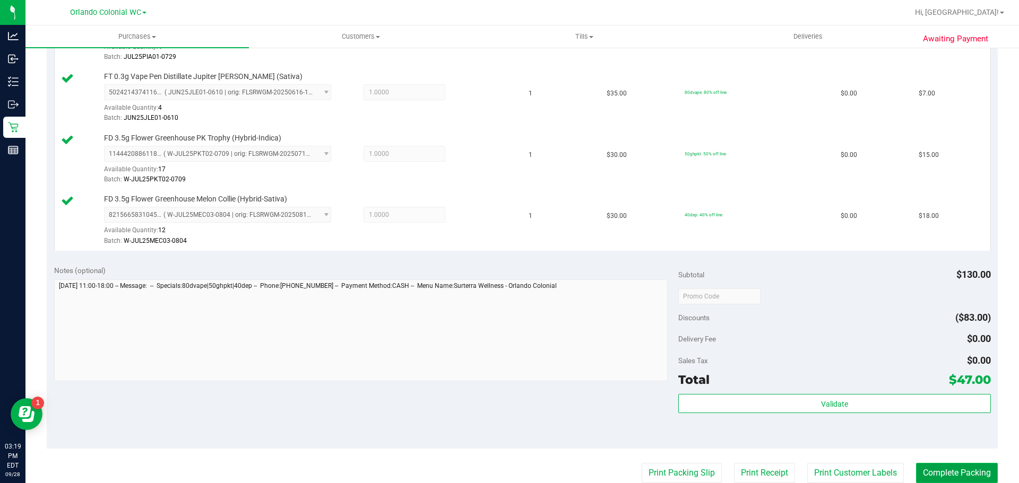
click at [927, 473] on button "Complete Packing" at bounding box center [957, 473] width 82 height 20
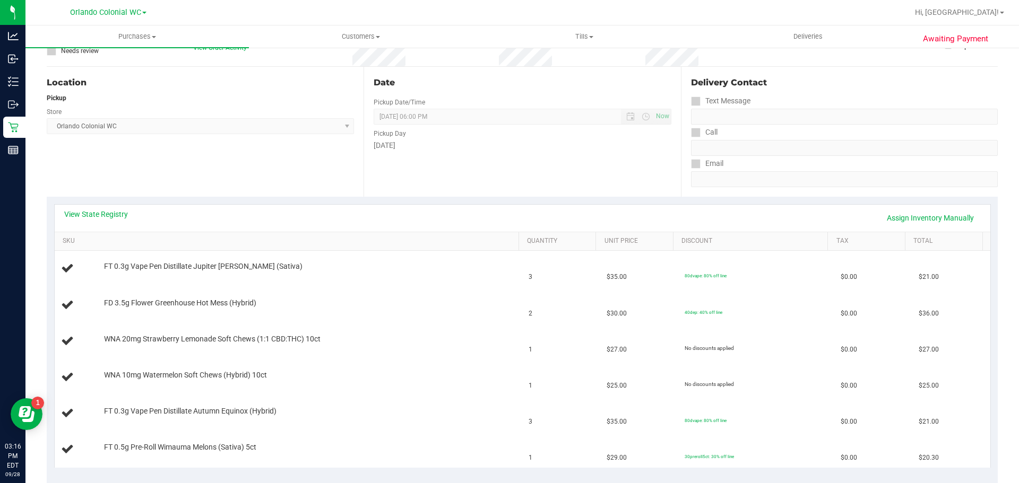
scroll to position [159, 0]
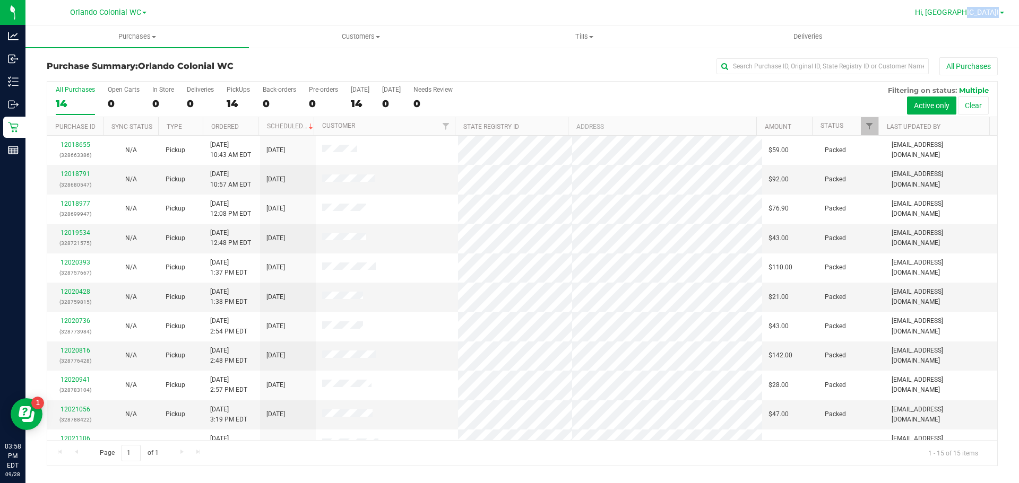
drag, startPoint x: 996, startPoint y: 8, endPoint x: 998, endPoint y: 14, distance: 5.9
click at [998, 12] on link "Hi, Madison!" at bounding box center [959, 12] width 98 height 11
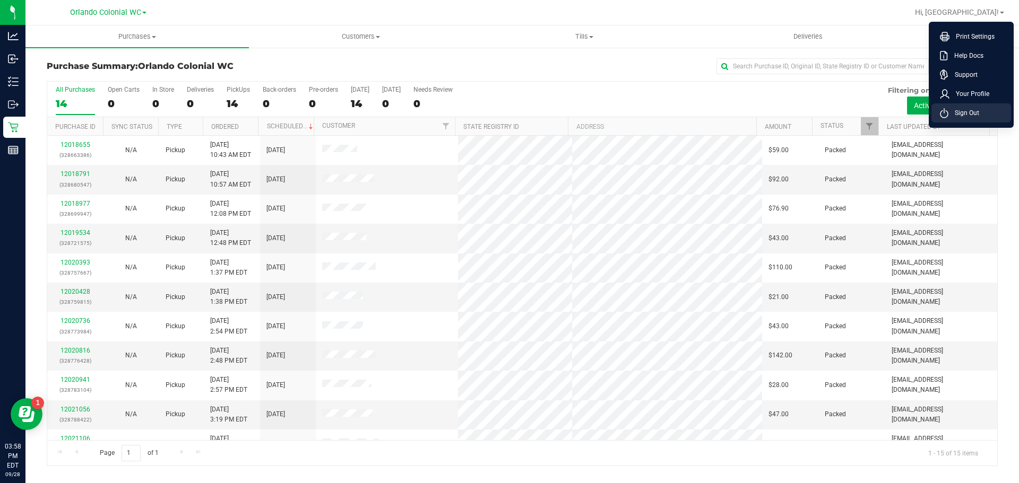
click at [976, 110] on span "Sign Out" at bounding box center [963, 113] width 31 height 11
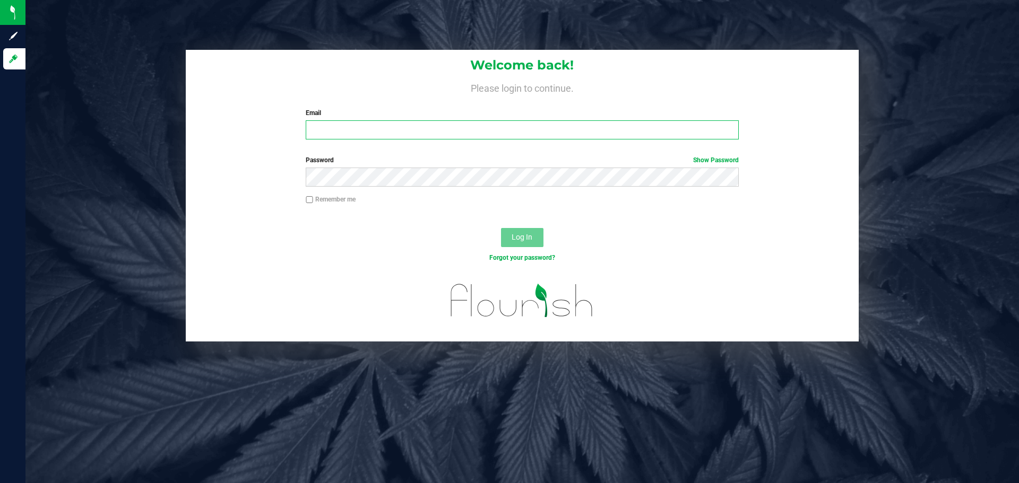
click at [373, 132] on input "Email" at bounding box center [522, 129] width 432 height 19
type input "sgallaher@liveparallel.com"
click at [501, 228] on button "Log In" at bounding box center [522, 237] width 42 height 19
